Goal: Subscribe to service/newsletter: Subscribe to service/newsletter

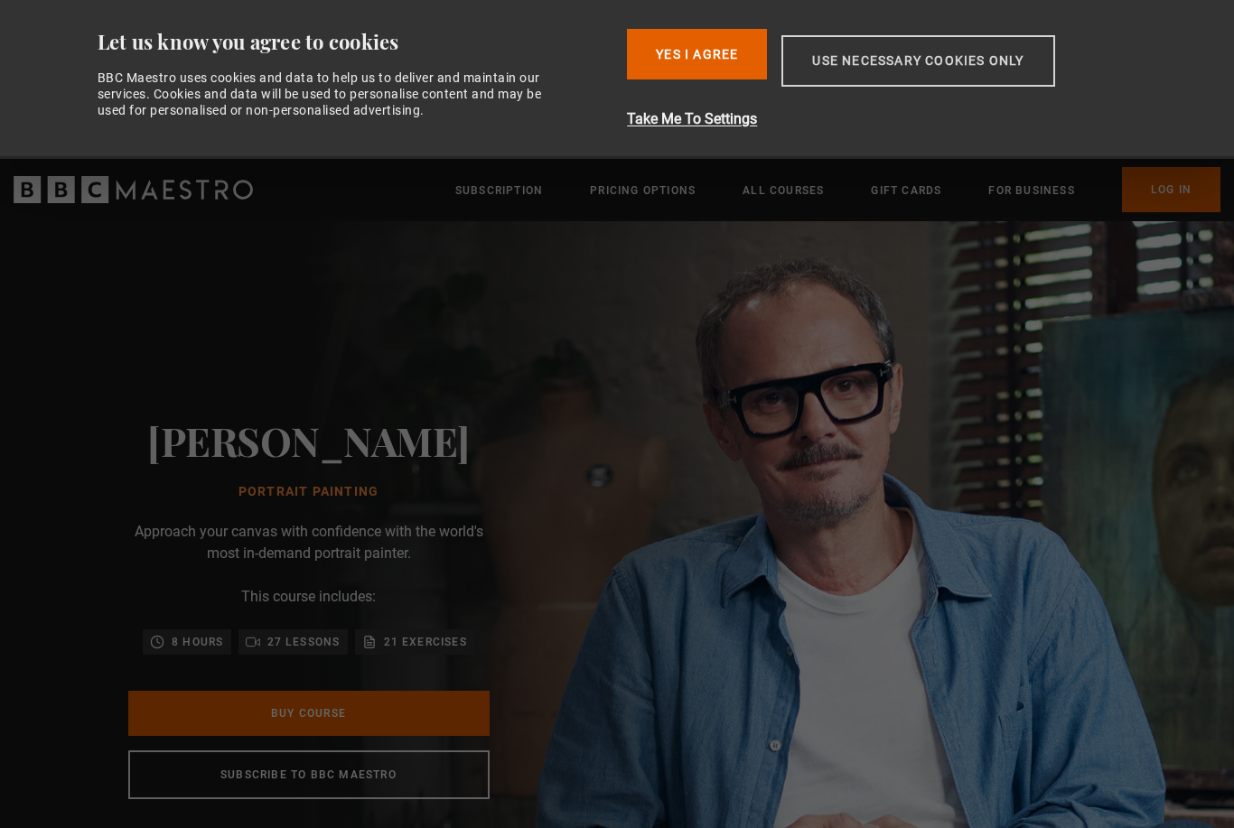
click at [921, 44] on button "Use necessary cookies only" at bounding box center [917, 60] width 273 height 51
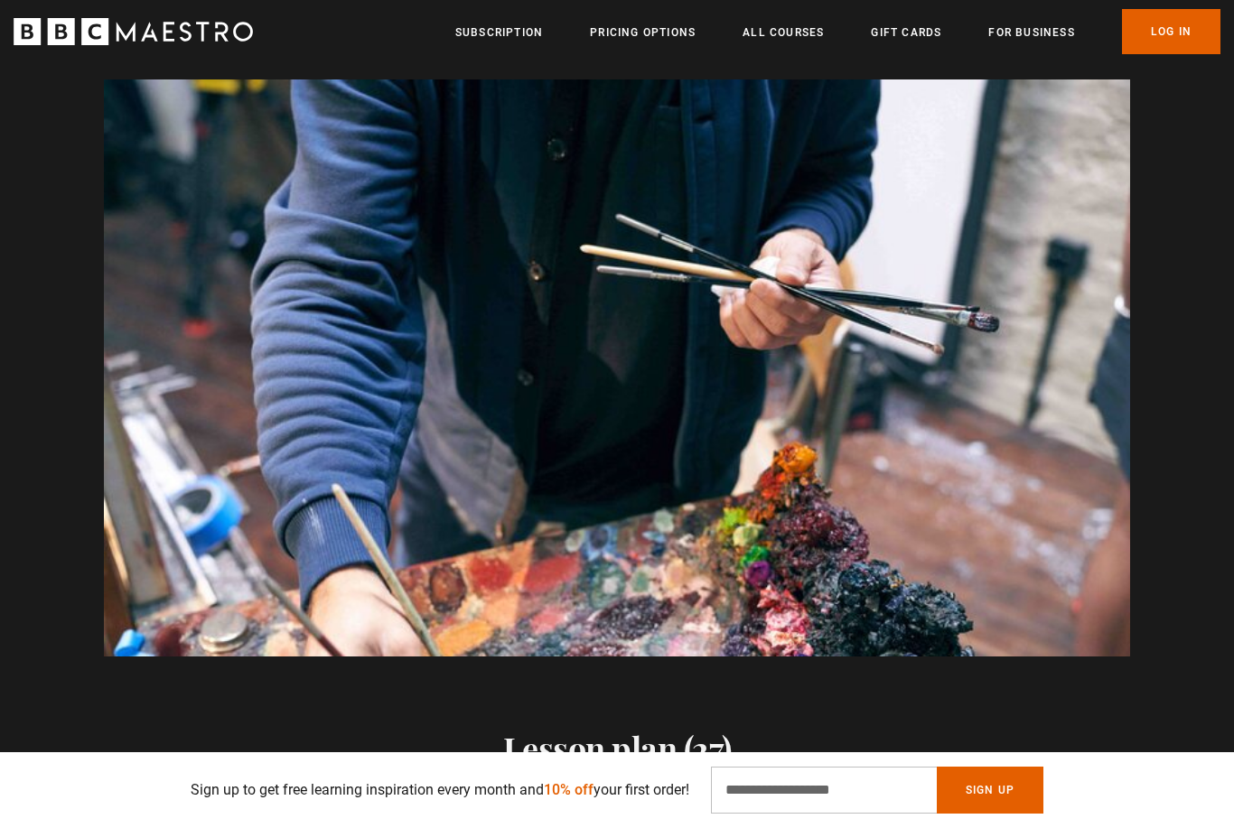
scroll to position [0, 3550]
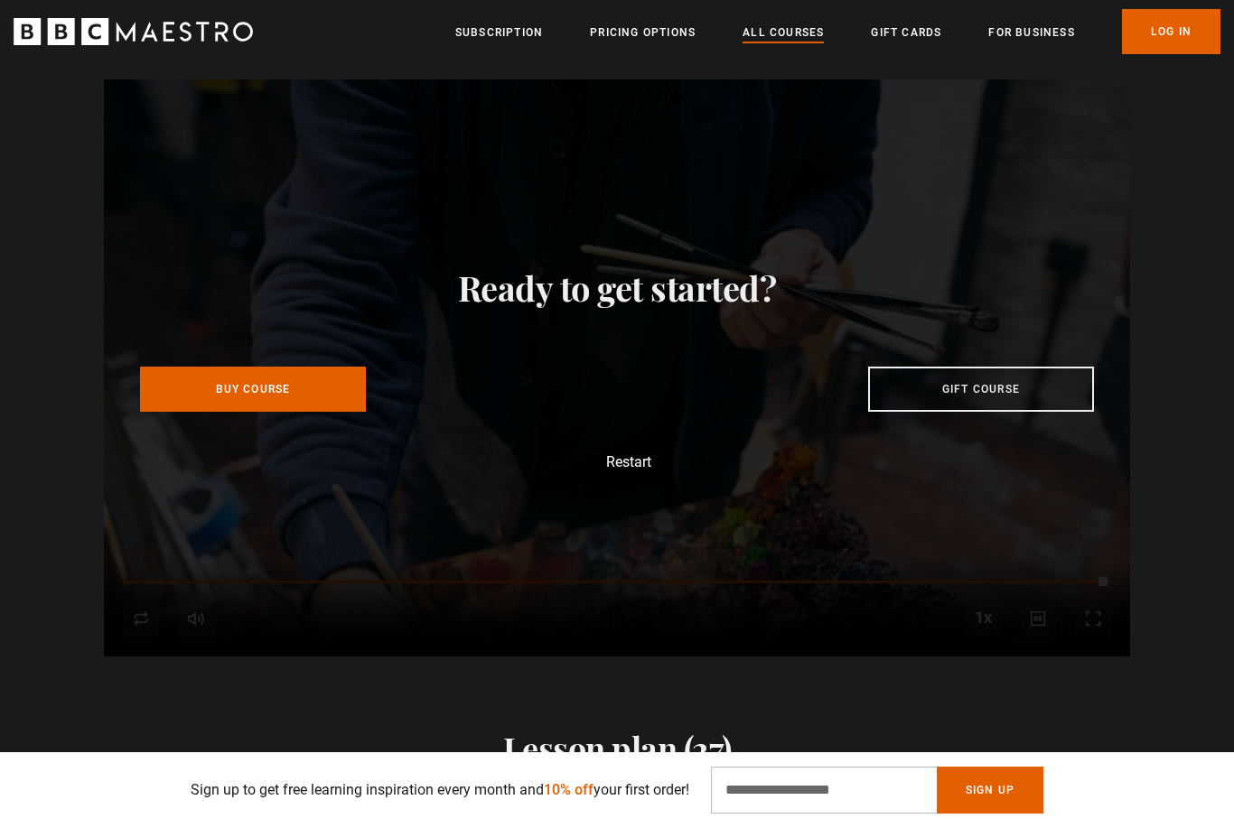
click at [781, 38] on link "All Courses" at bounding box center [783, 32] width 81 height 18
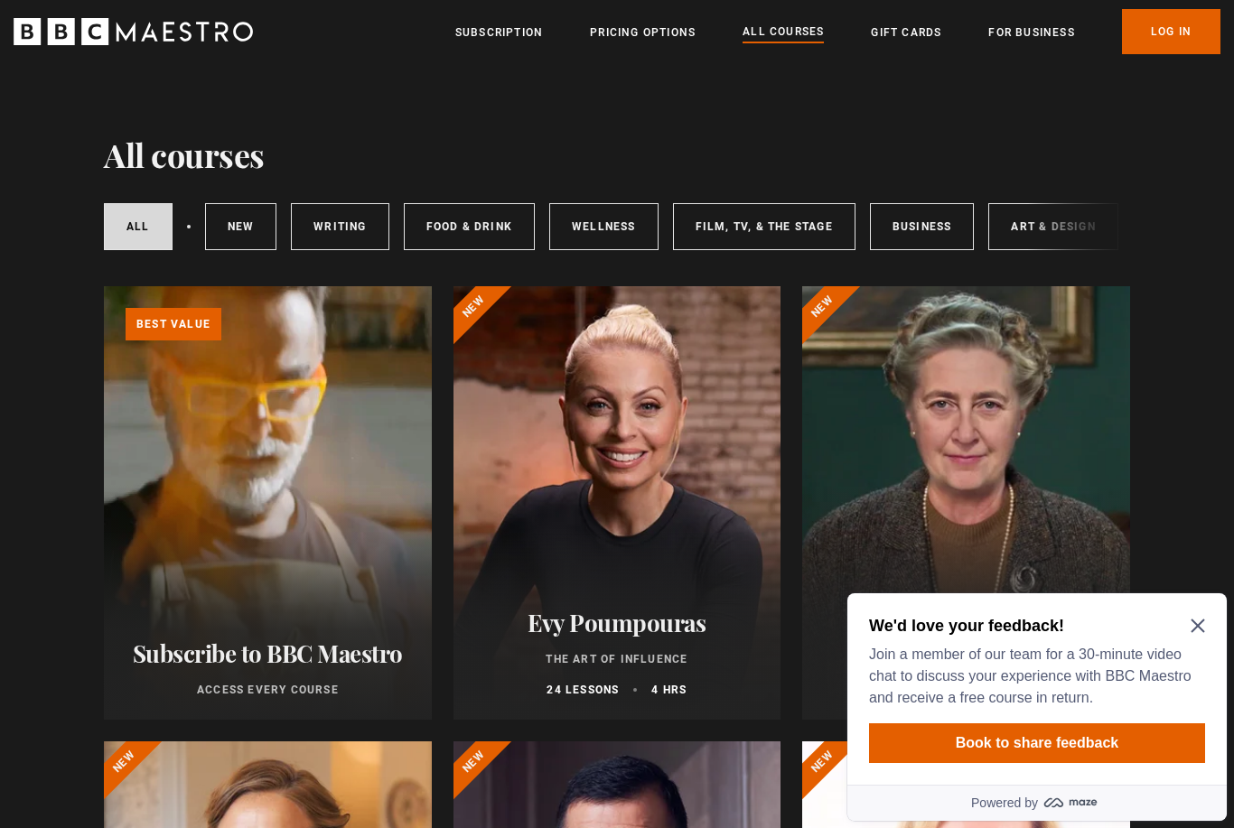
click at [1191, 630] on icon "Close Maze Prompt" at bounding box center [1198, 626] width 14 height 14
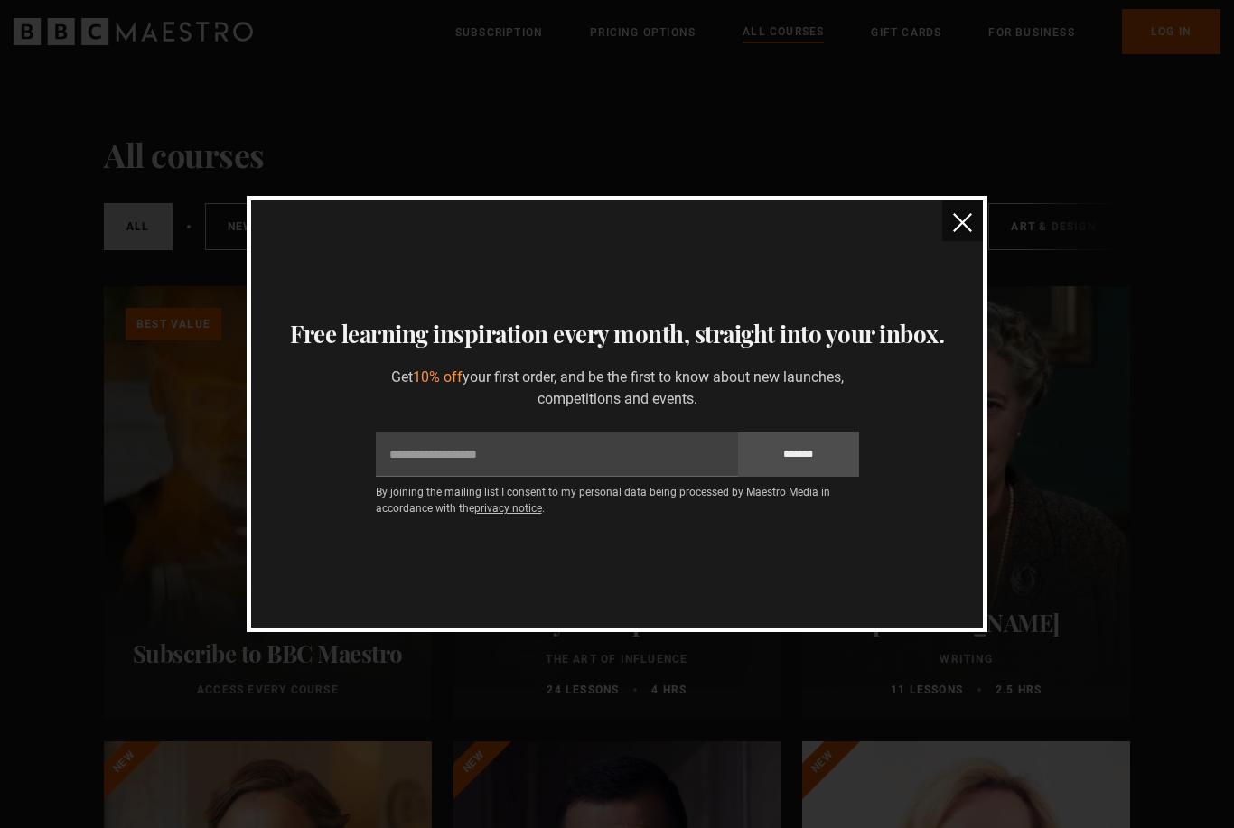
click at [948, 223] on button "close" at bounding box center [962, 221] width 41 height 41
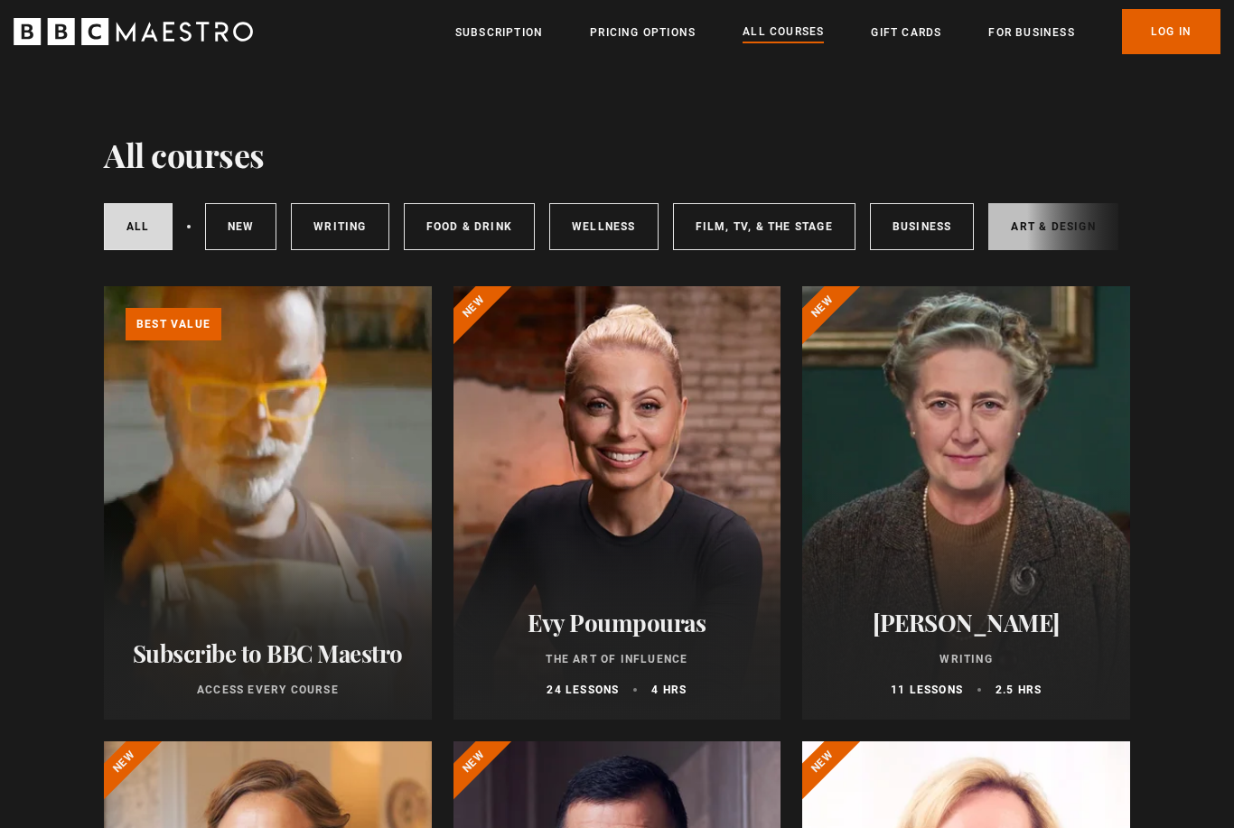
click at [1020, 233] on link "Art & Design" at bounding box center [1052, 226] width 129 height 47
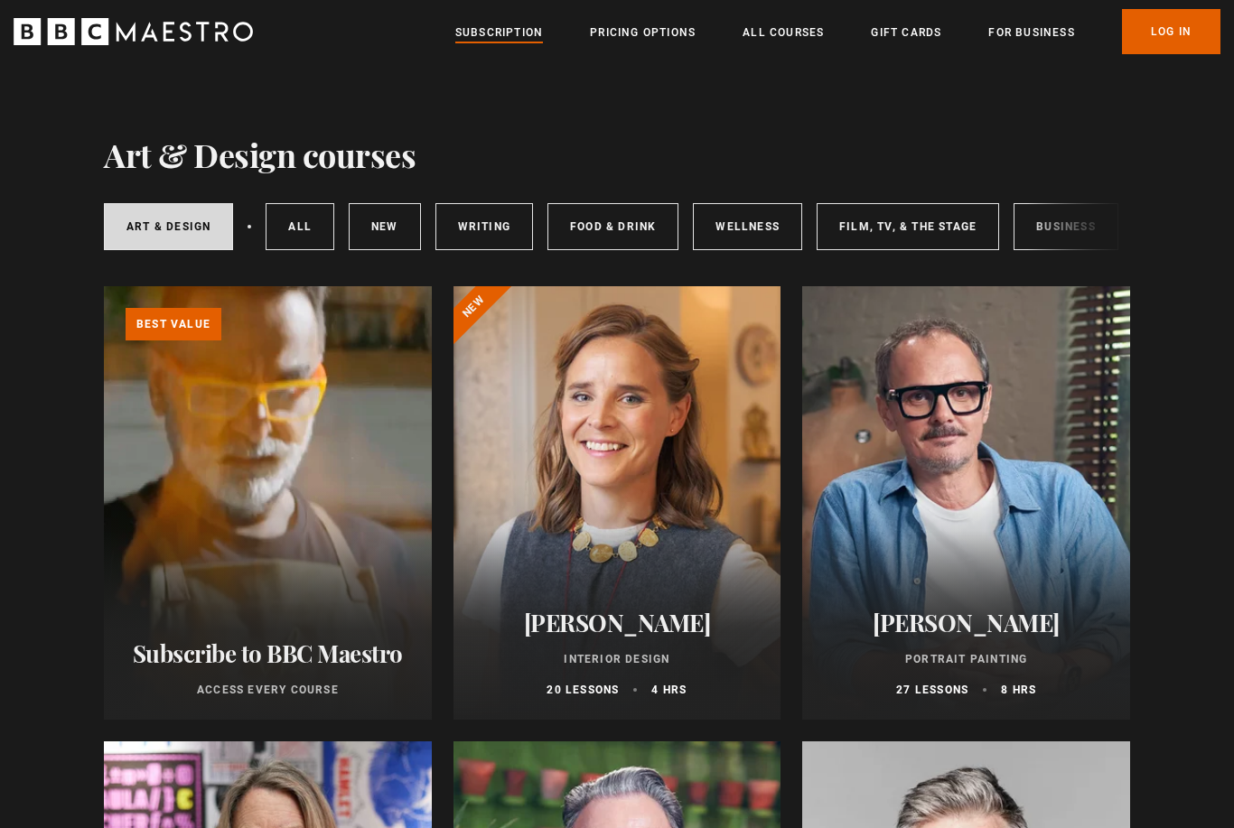
click at [490, 40] on link "Subscription" at bounding box center [499, 32] width 88 height 18
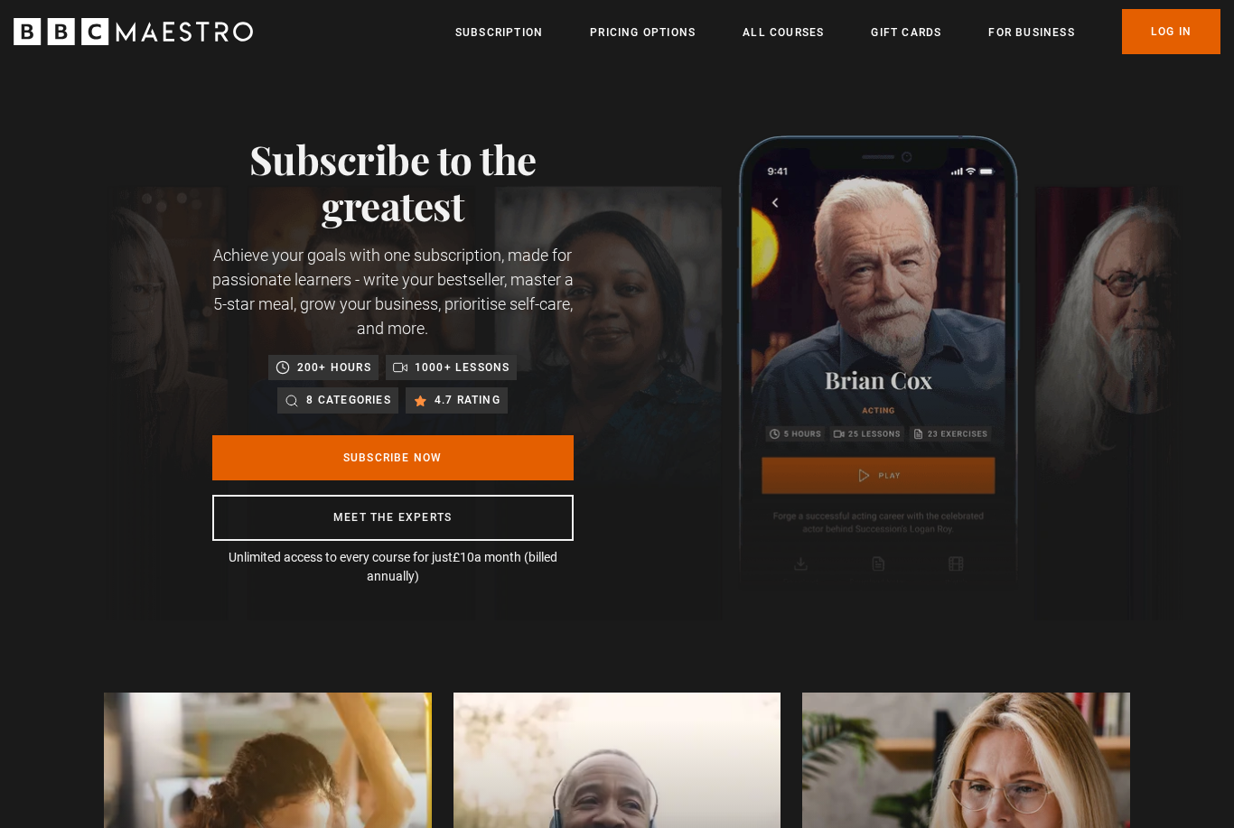
scroll to position [0, 2367]
